Goal: Find contact information: Find contact information

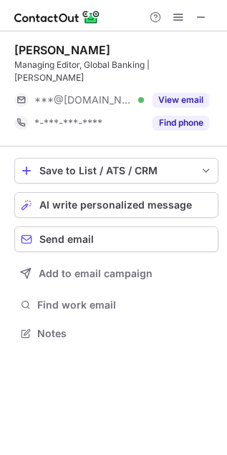
scroll to position [310, 227]
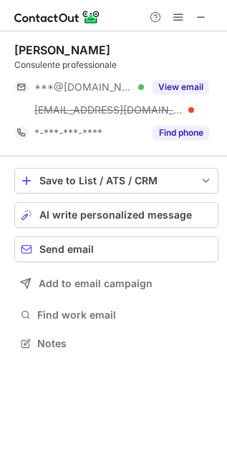
scroll to position [333, 227]
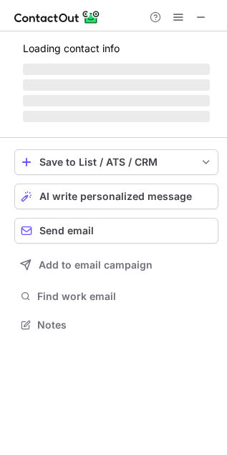
scroll to position [324, 227]
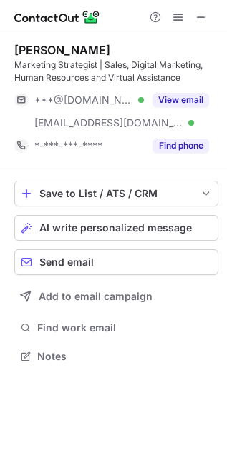
scroll to position [347, 227]
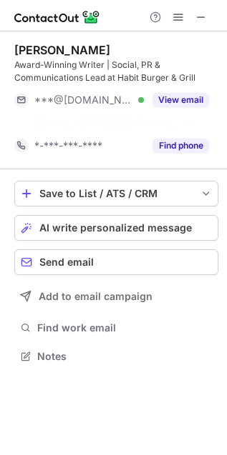
scroll to position [324, 227]
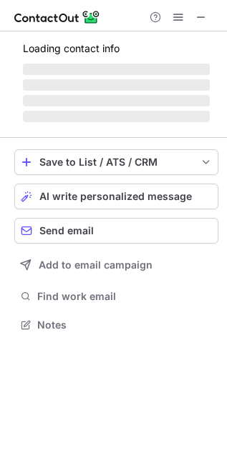
scroll to position [347, 227]
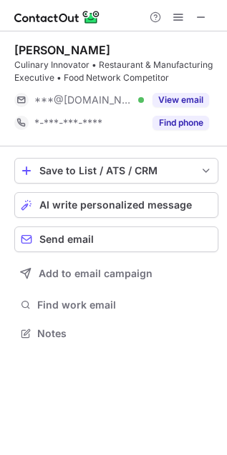
scroll to position [324, 227]
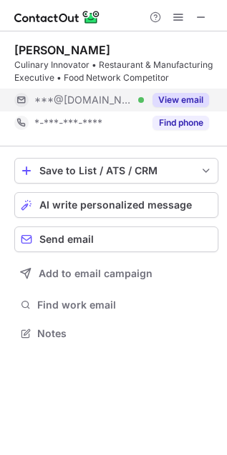
click at [59, 94] on span "***@gmail.com" at bounding box center [83, 100] width 99 height 13
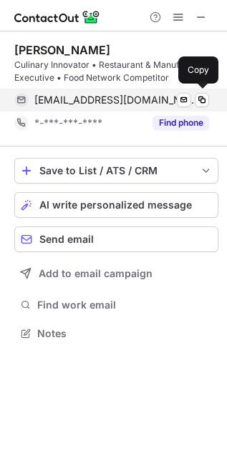
click at [66, 105] on span "jasontriail@gmail.com" at bounding box center [116, 100] width 164 height 13
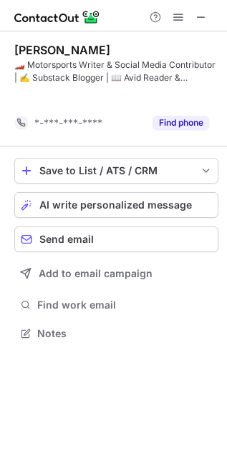
scroll to position [301, 227]
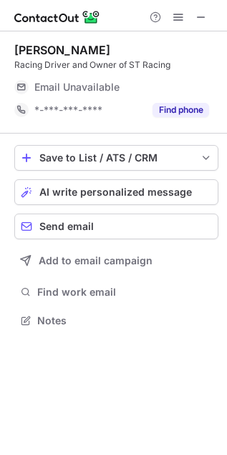
scroll to position [310, 227]
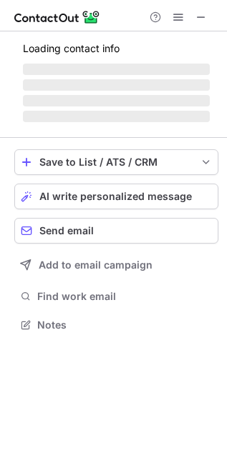
scroll to position [316, 227]
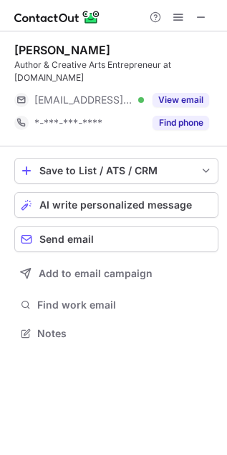
scroll to position [324, 227]
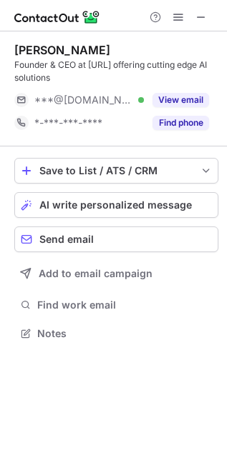
scroll to position [324, 227]
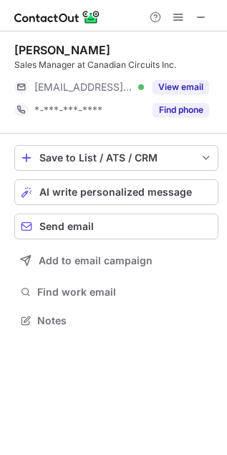
scroll to position [6, 6]
click at [55, 74] on div "Pam Arya Sales Manager at Canadian Circuits Inc. ***@canadiancircuits.com Verif…" at bounding box center [116, 82] width 204 height 79
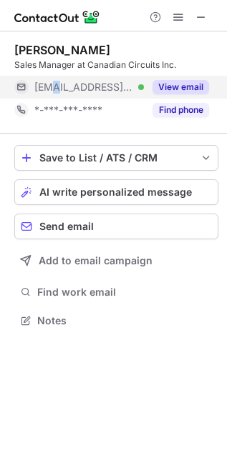
click at [54, 76] on div "***@canadiancircuits.com Verified" at bounding box center [78, 87] width 129 height 23
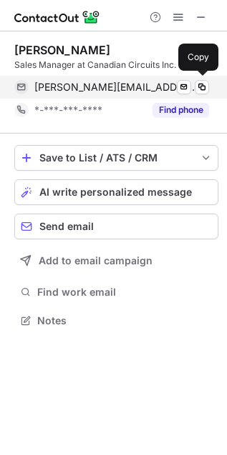
click at [74, 82] on span "pam@canadiancircuits.com" at bounding box center [116, 87] width 164 height 13
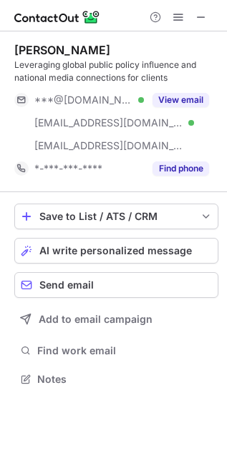
scroll to position [370, 227]
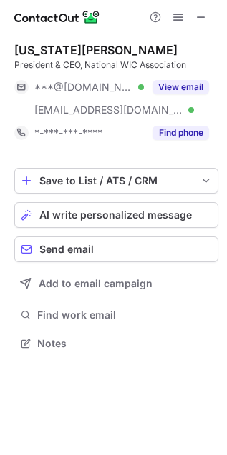
scroll to position [333, 227]
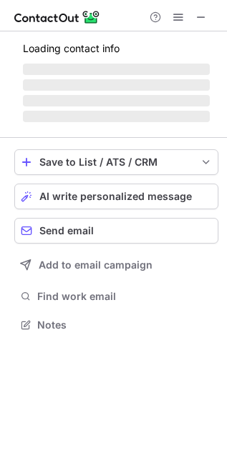
scroll to position [333, 227]
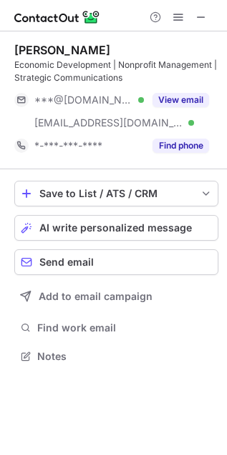
scroll to position [347, 227]
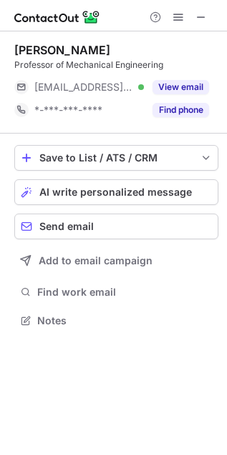
scroll to position [310, 227]
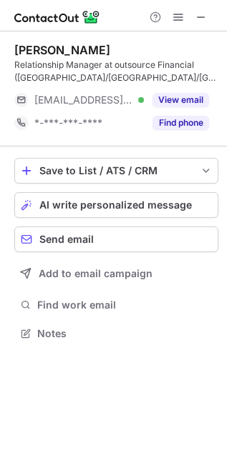
scroll to position [324, 227]
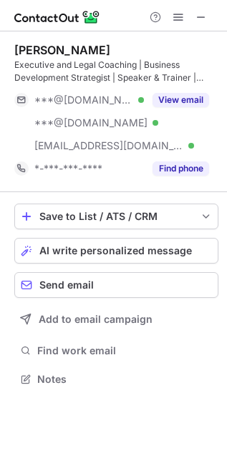
scroll to position [370, 227]
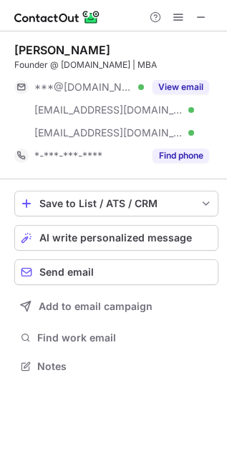
scroll to position [356, 227]
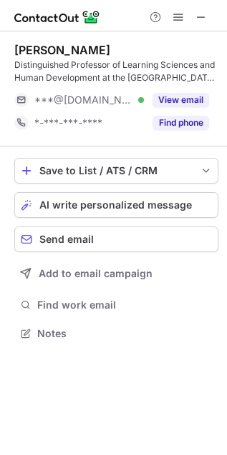
scroll to position [324, 227]
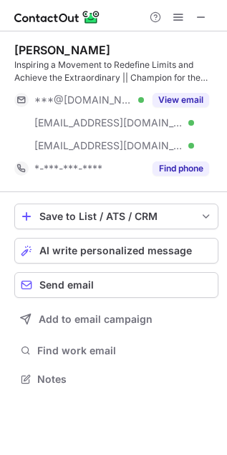
scroll to position [370, 227]
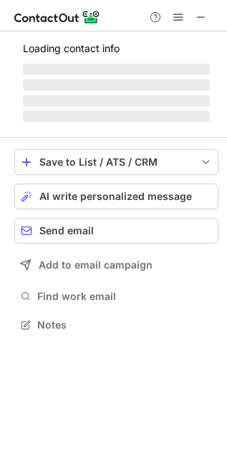
scroll to position [6, 6]
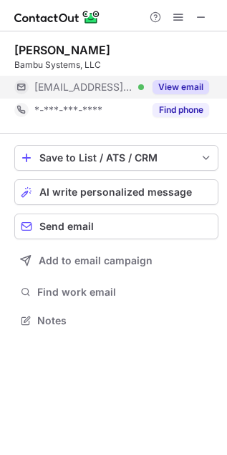
click at [51, 84] on span "[EMAIL_ADDRESS][PERSON_NAME][DOMAIN_NAME]" at bounding box center [83, 87] width 99 height 13
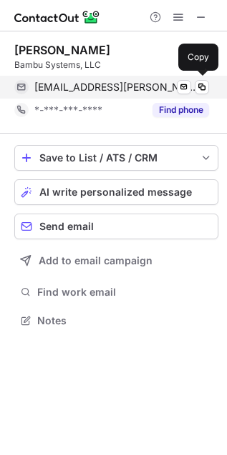
click at [69, 88] on span "[EMAIL_ADDRESS][PERSON_NAME][DOMAIN_NAME]" at bounding box center [116, 87] width 164 height 13
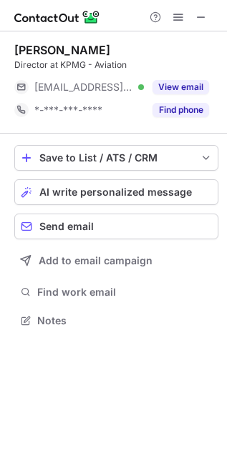
scroll to position [310, 227]
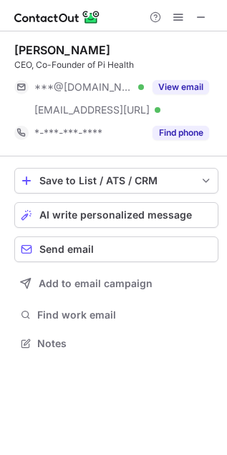
scroll to position [333, 227]
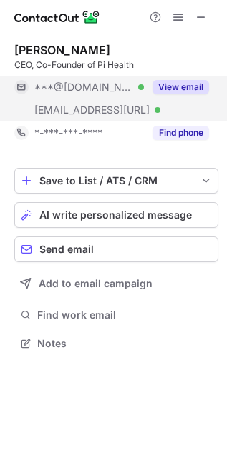
click at [40, 92] on span "***@[DOMAIN_NAME]" at bounding box center [83, 87] width 99 height 13
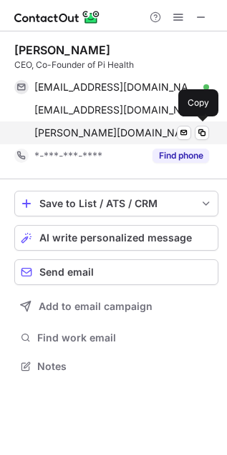
click at [91, 130] on span "geoffrey.kim@pihealth.ai" at bounding box center [116, 133] width 164 height 13
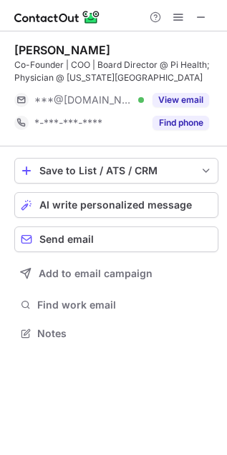
scroll to position [324, 227]
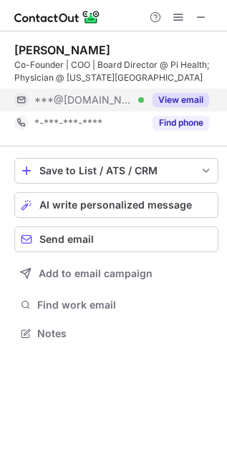
click at [98, 97] on span "***@gmail.com" at bounding box center [83, 100] width 99 height 13
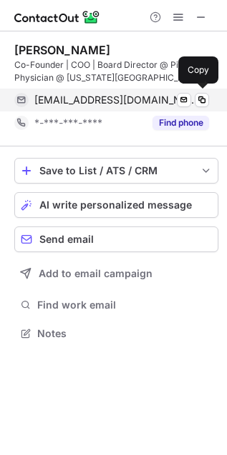
click at [61, 102] on span "bobbyreddy2go@gmail.com" at bounding box center [116, 100] width 164 height 13
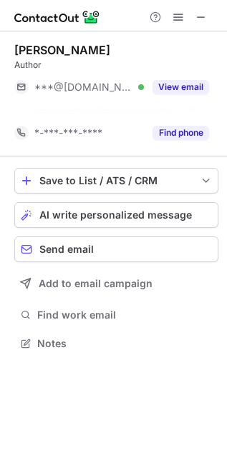
scroll to position [310, 227]
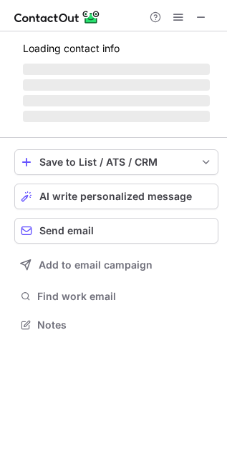
scroll to position [333, 227]
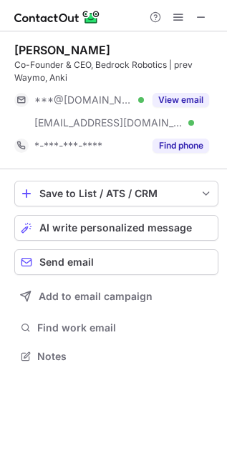
scroll to position [347, 227]
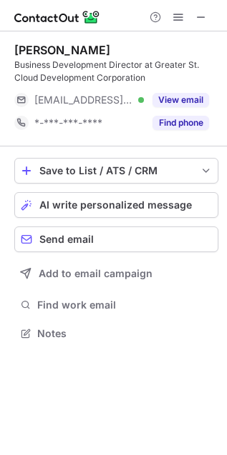
scroll to position [324, 227]
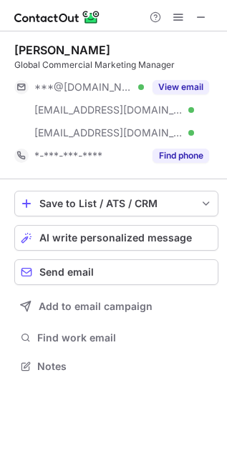
scroll to position [356, 227]
